Goal: Transaction & Acquisition: Purchase product/service

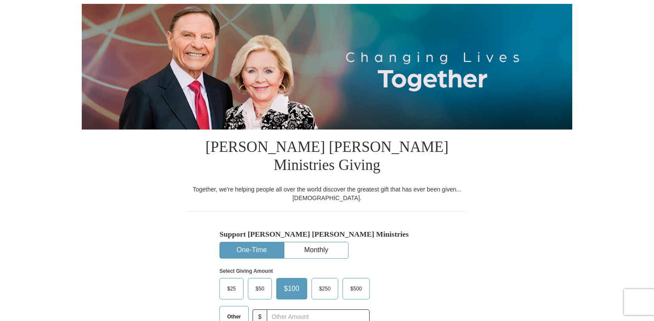
scroll to position [129, 0]
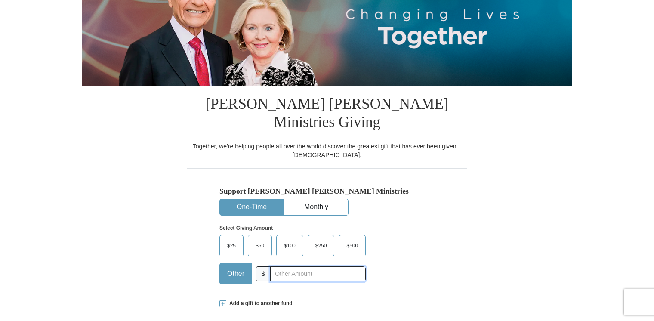
click at [284, 266] on input "text" at bounding box center [318, 273] width 96 height 15
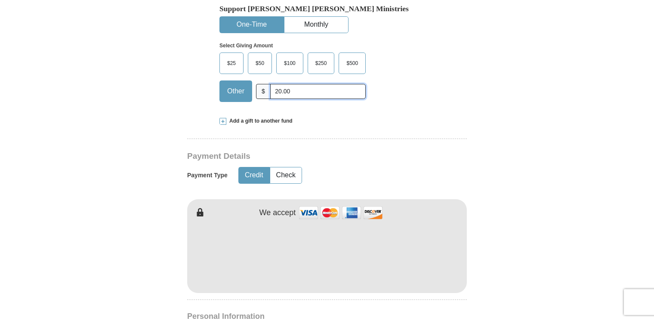
scroll to position [344, 0]
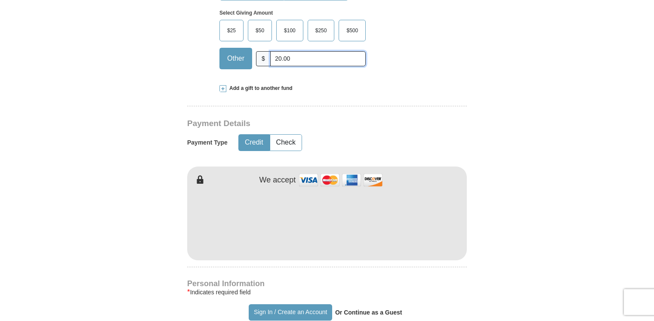
type input "20.00"
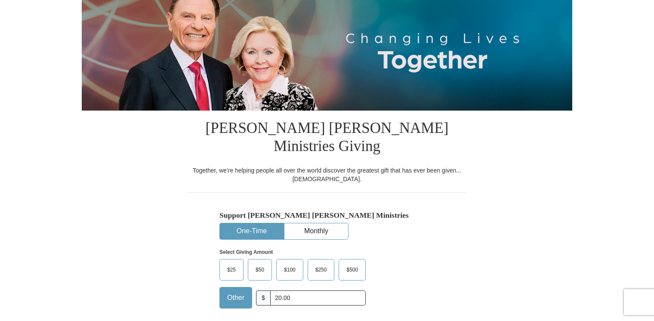
scroll to position [86, 0]
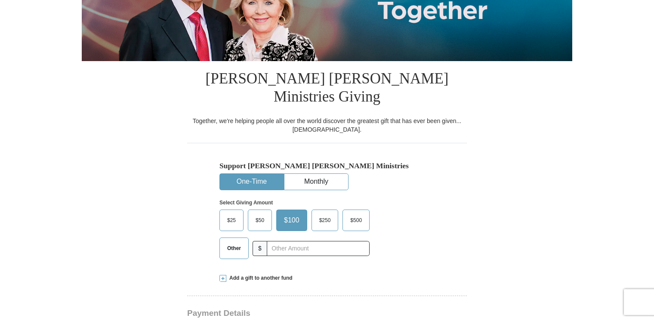
scroll to position [172, 0]
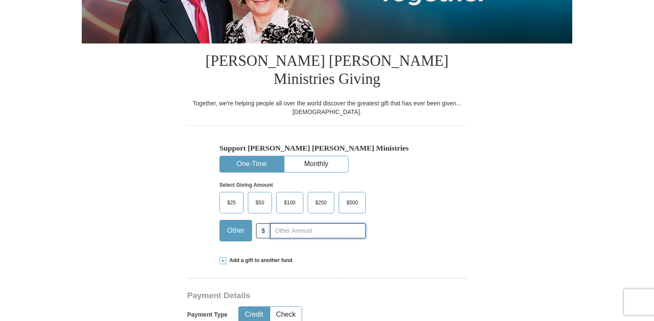
click at [291, 223] on input "text" at bounding box center [318, 230] width 96 height 15
click at [298, 223] on input "25.00" at bounding box center [318, 230] width 96 height 15
type input "20.00"
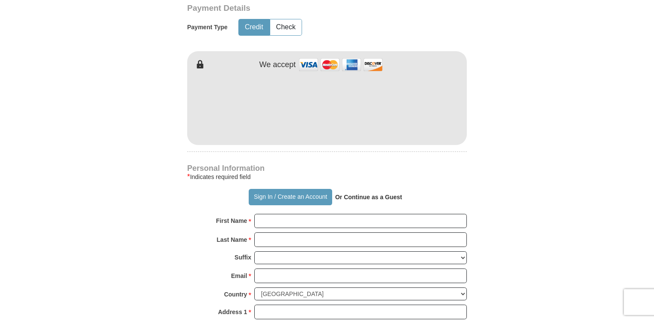
scroll to position [473, 0]
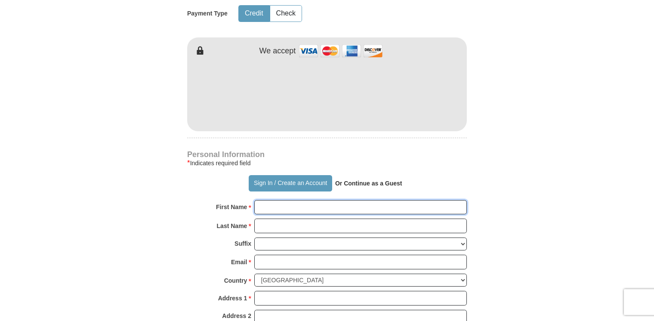
click at [299, 200] on input "First Name *" at bounding box center [360, 207] width 213 height 15
type input "Dianne"
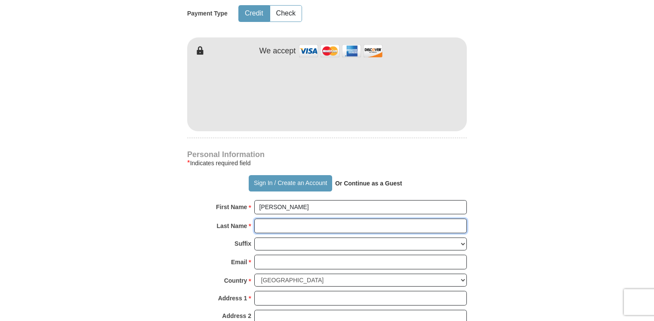
type input "Duckworth"
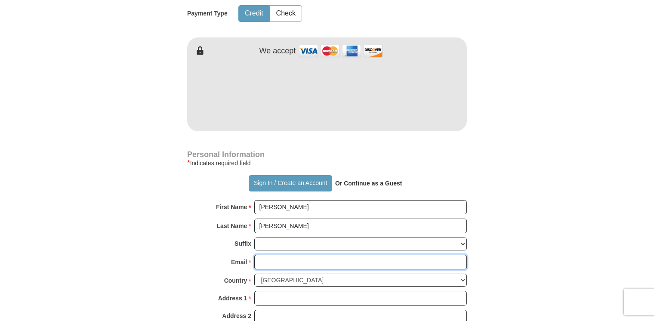
type input "dianneduckworth49@gmail.com"
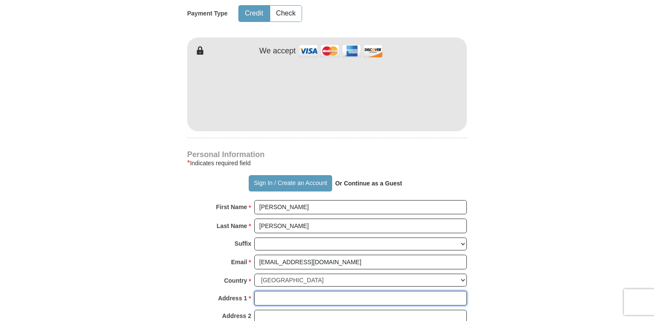
type input "877 HAWTHORNE ST"
type input "877 Hawthorne"
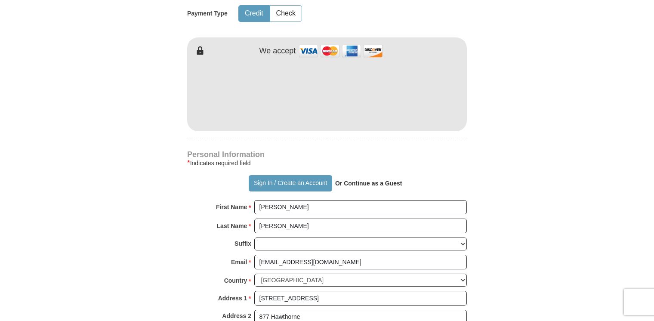
type input "Memphis"
type input "38107"
type input "9012870374"
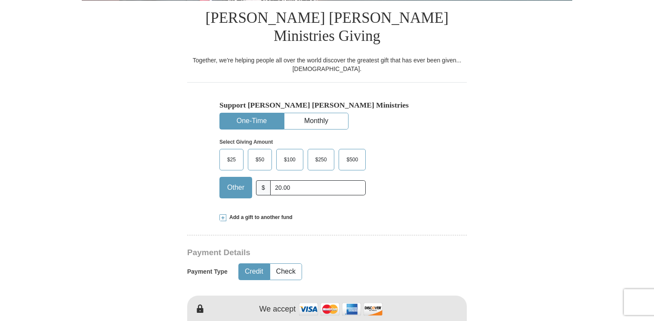
scroll to position [215, 0]
click at [265, 113] on button "One-Time" at bounding box center [252, 121] width 64 height 16
click at [293, 180] on input "20.00" at bounding box center [318, 187] width 96 height 15
click at [238, 181] on span "Other" at bounding box center [236, 187] width 26 height 13
click at [0, 0] on input "Other" at bounding box center [0, 0] width 0 height 0
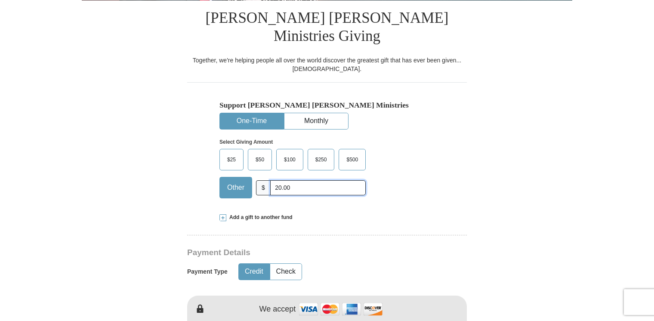
click at [304, 180] on input "20.00" at bounding box center [318, 187] width 96 height 15
type input "2"
type input "20.00"
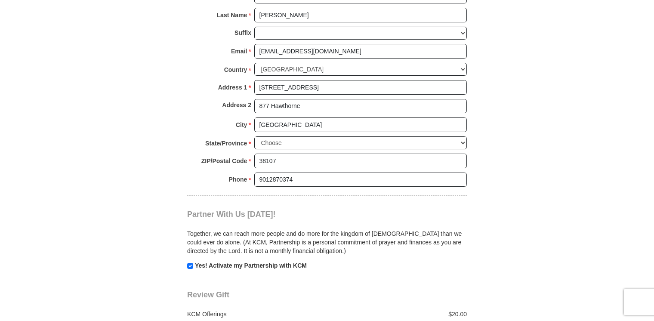
scroll to position [775, 0]
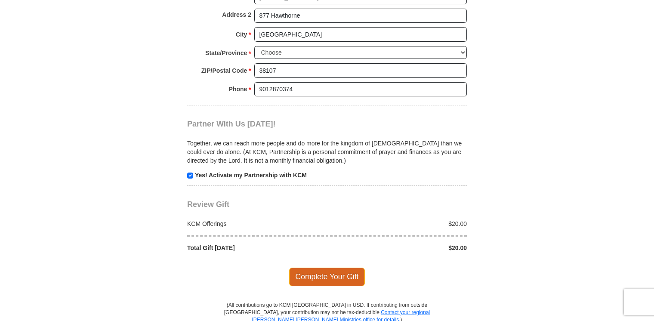
click at [332, 268] on span "Complete Your Gift" at bounding box center [327, 277] width 76 height 18
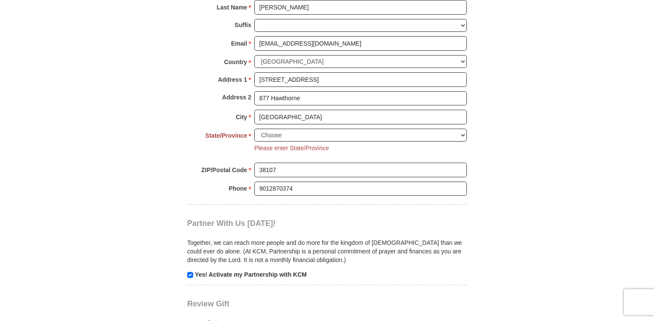
scroll to position [619, 0]
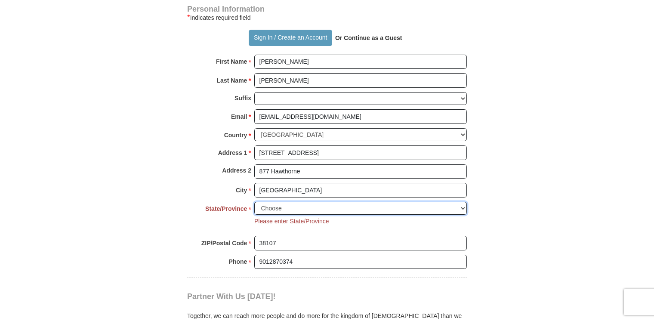
click at [287, 202] on select "Choose Alabama Alaska American Samoa Arizona Arkansas Armed Forces Americas Arm…" at bounding box center [360, 208] width 213 height 13
select select "TN"
click at [254, 202] on select "Choose Alabama Alaska American Samoa Arizona Arkansas Armed Forces Americas Arm…" at bounding box center [360, 208] width 213 height 13
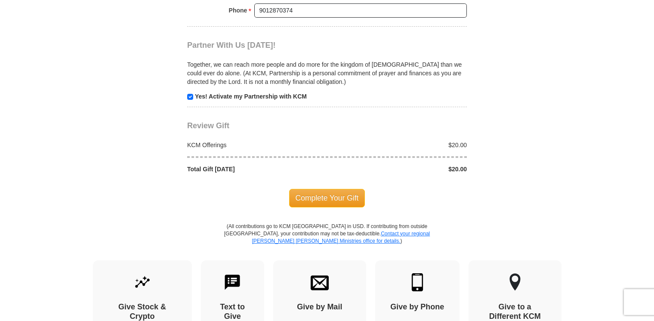
scroll to position [877, 0]
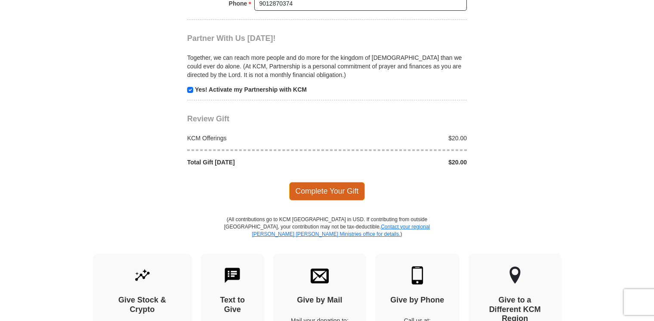
click at [337, 182] on span "Complete Your Gift" at bounding box center [327, 191] width 76 height 18
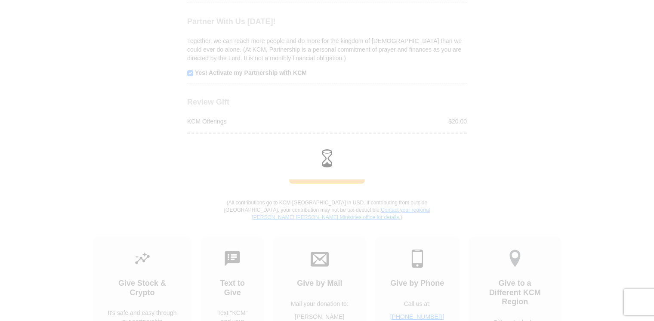
scroll to position [860, 0]
